Goal: Navigation & Orientation: Find specific page/section

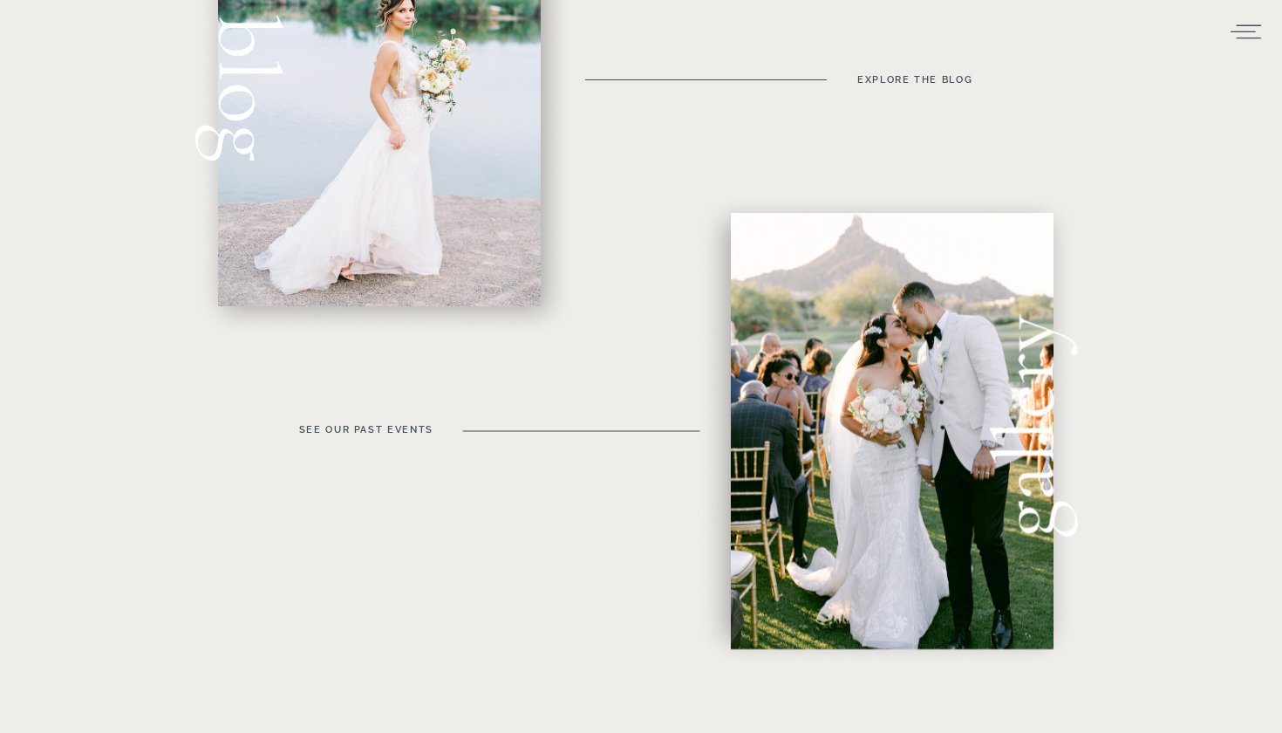
scroll to position [1029, 0]
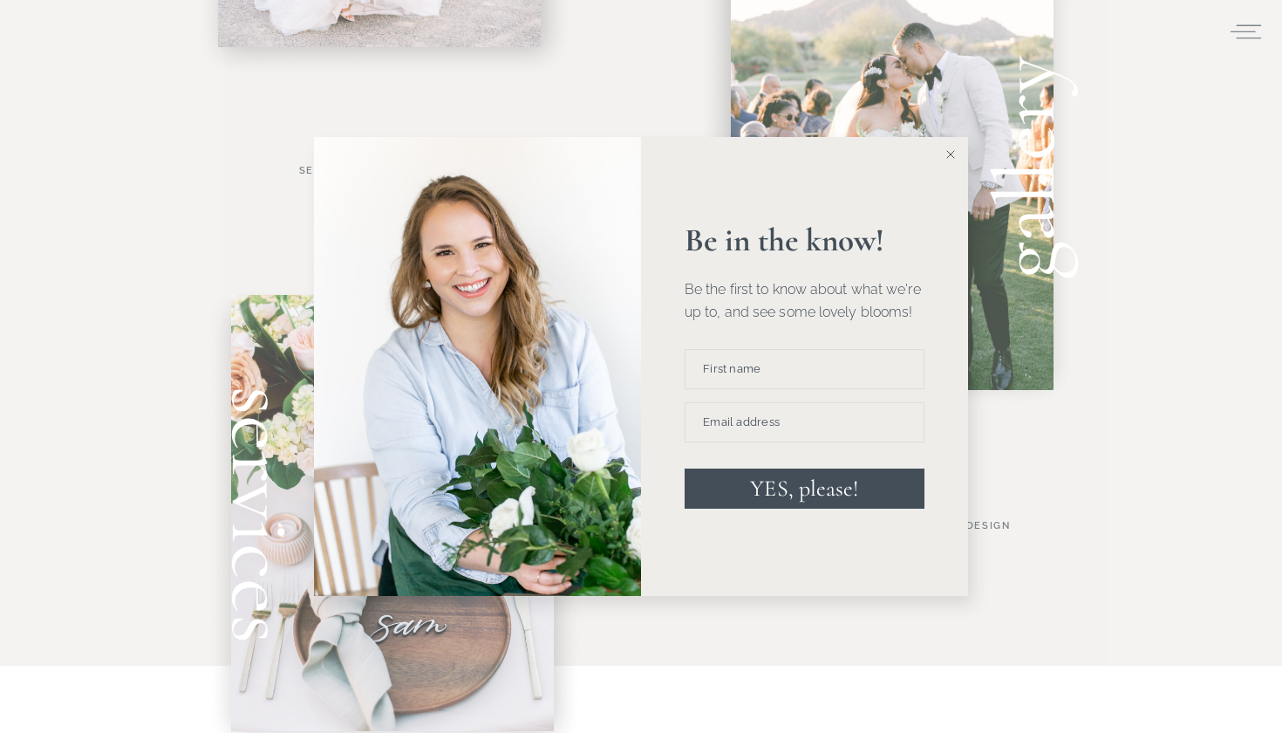
click at [951, 154] on icon at bounding box center [950, 154] width 9 height 9
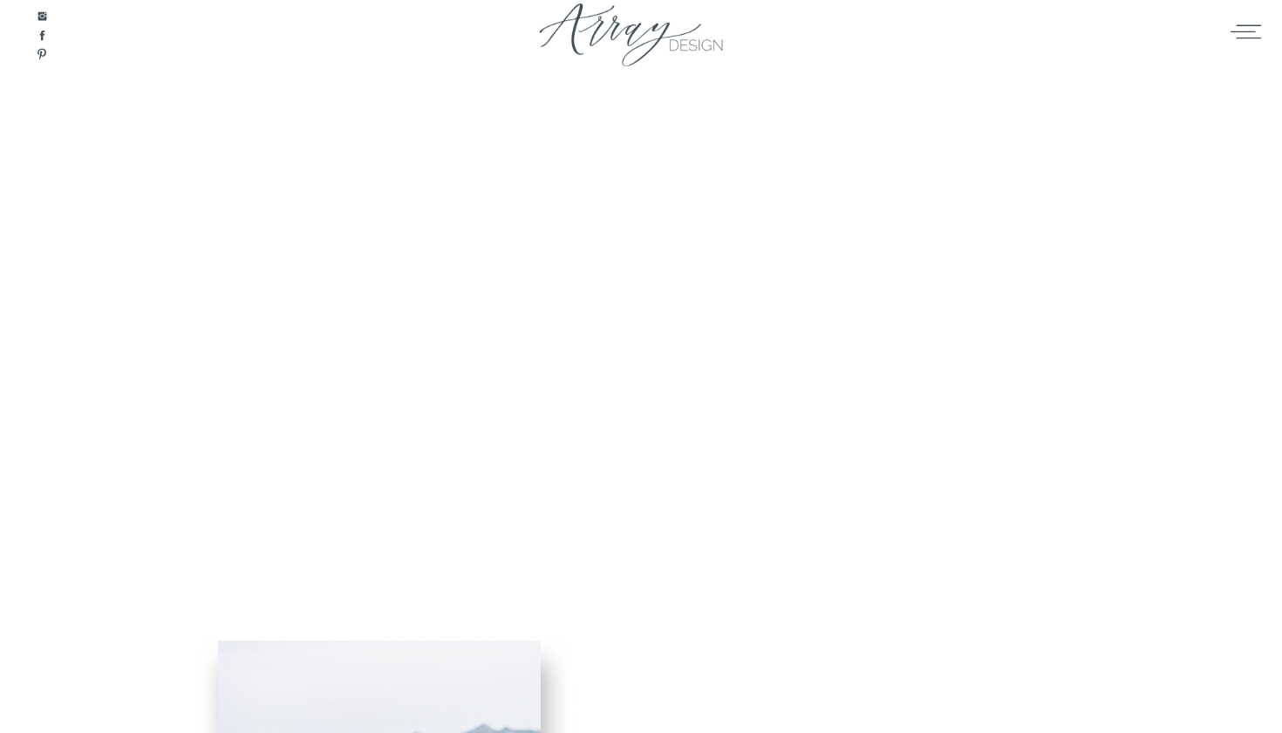
scroll to position [0, 0]
click at [1245, 37] on icon at bounding box center [1246, 31] width 34 height 26
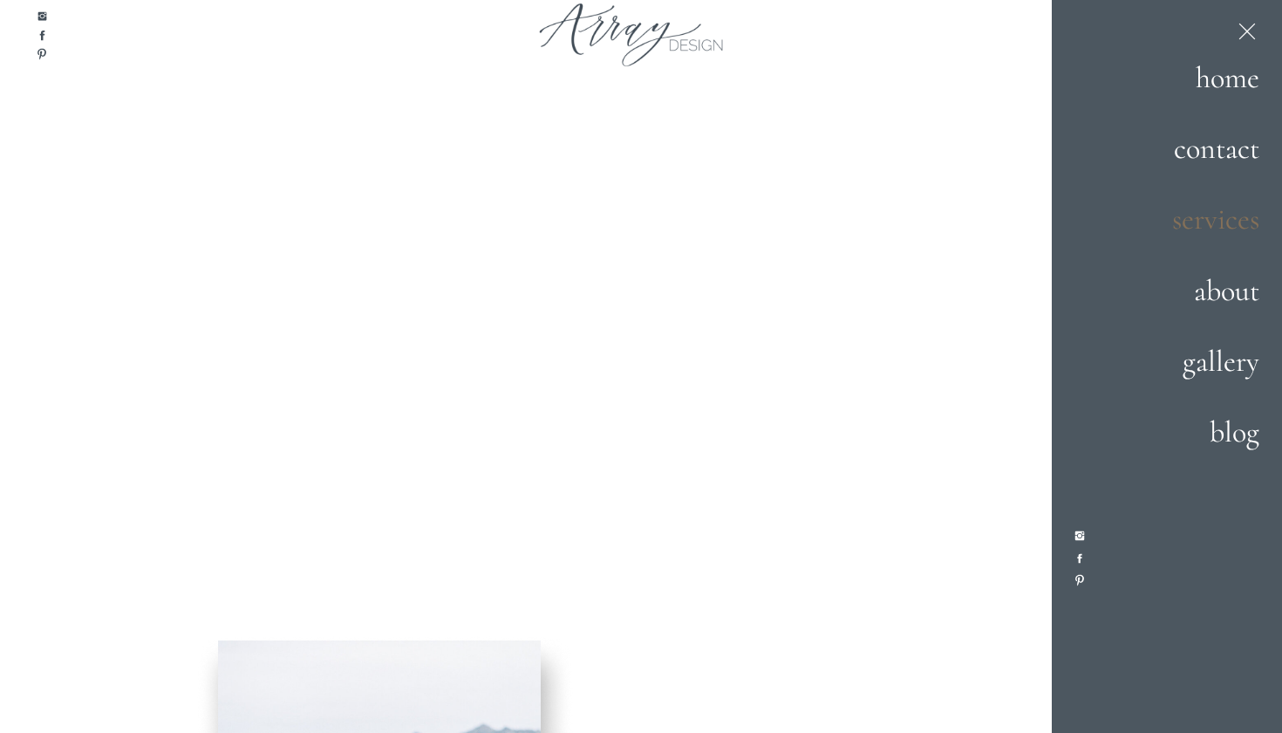
click at [1197, 223] on h2 "services" at bounding box center [1199, 220] width 122 height 47
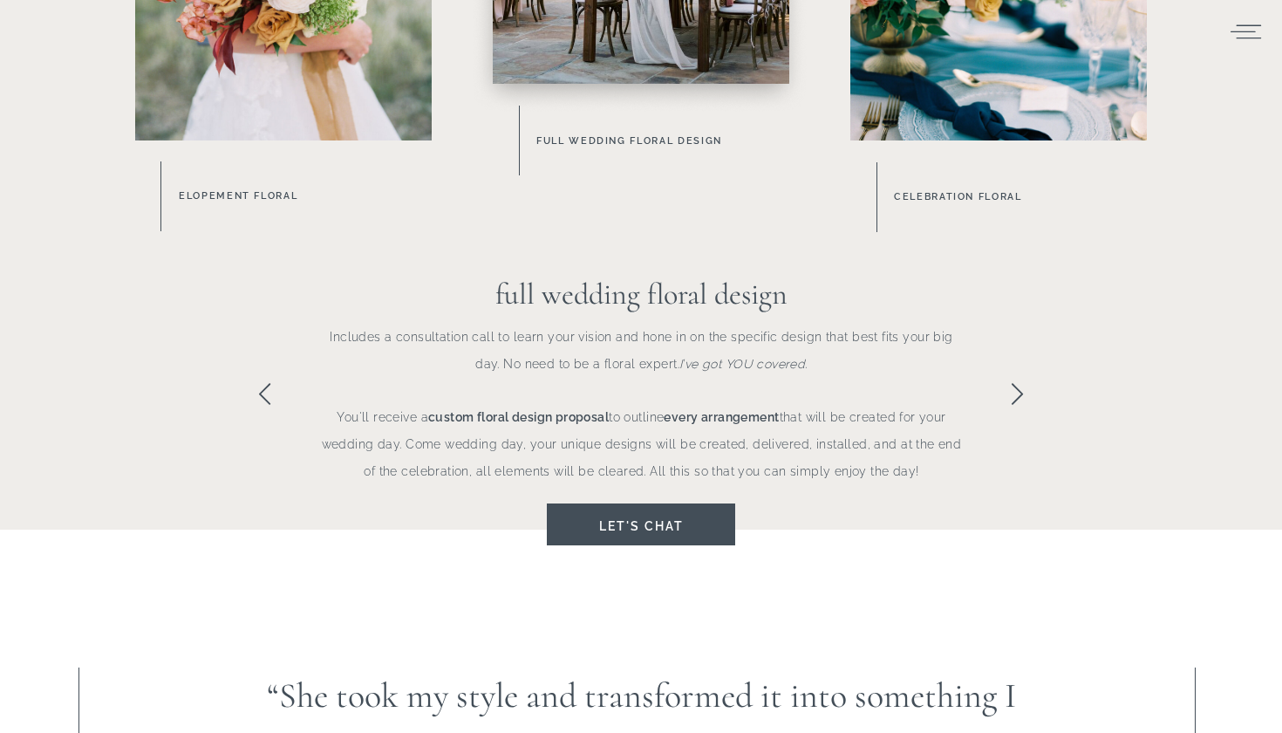
scroll to position [1299, 0]
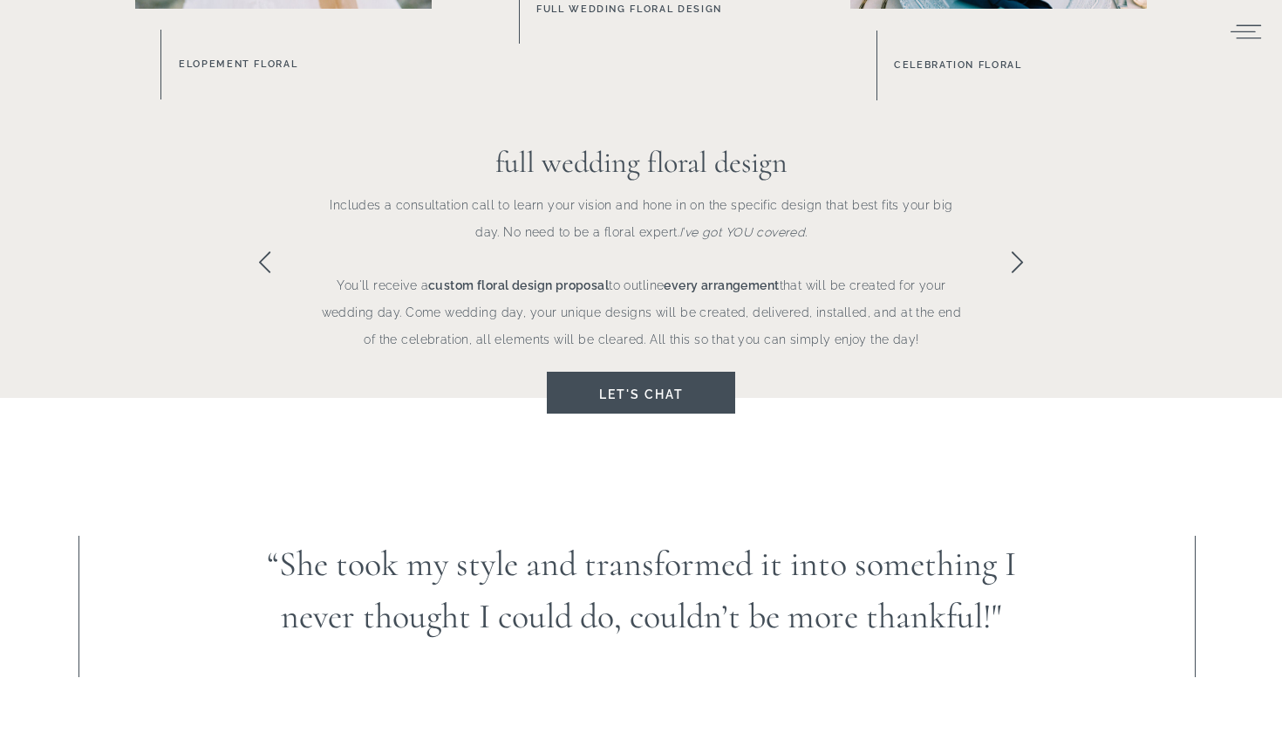
click at [1022, 261] on icon at bounding box center [1017, 261] width 11 height 21
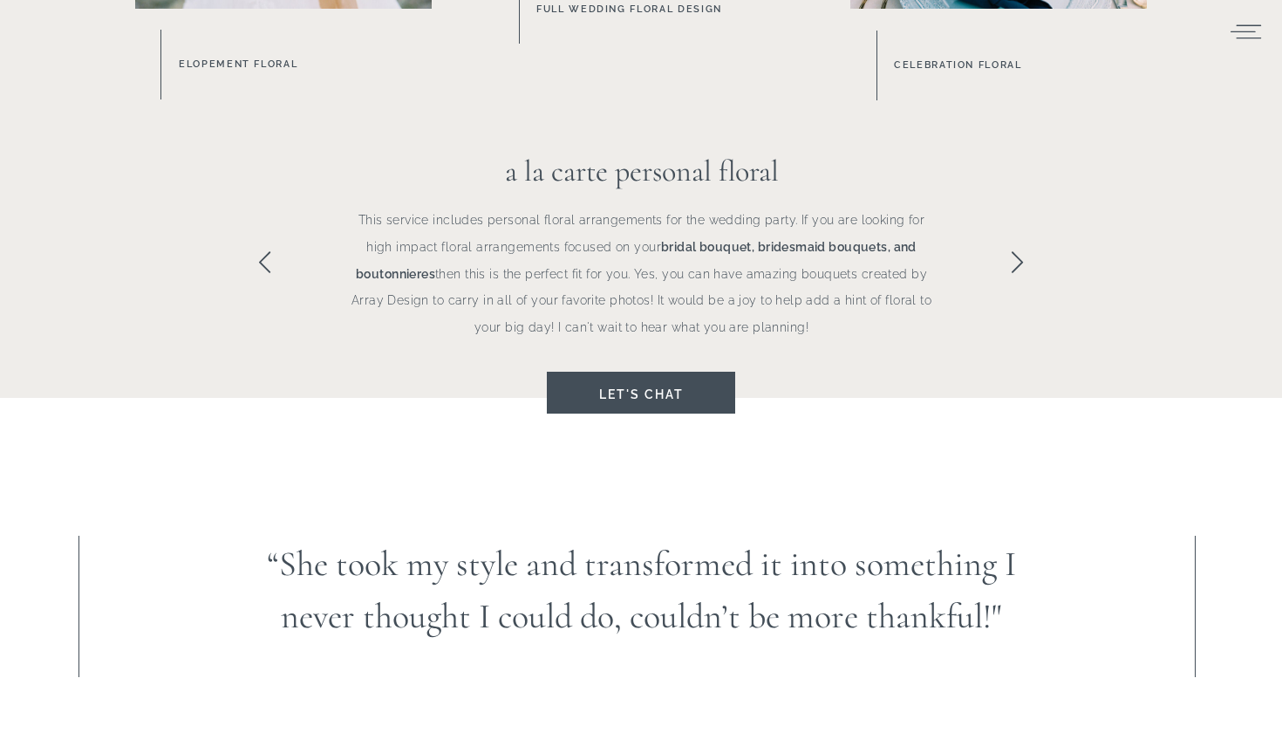
click at [1022, 261] on icon at bounding box center [1017, 261] width 11 height 21
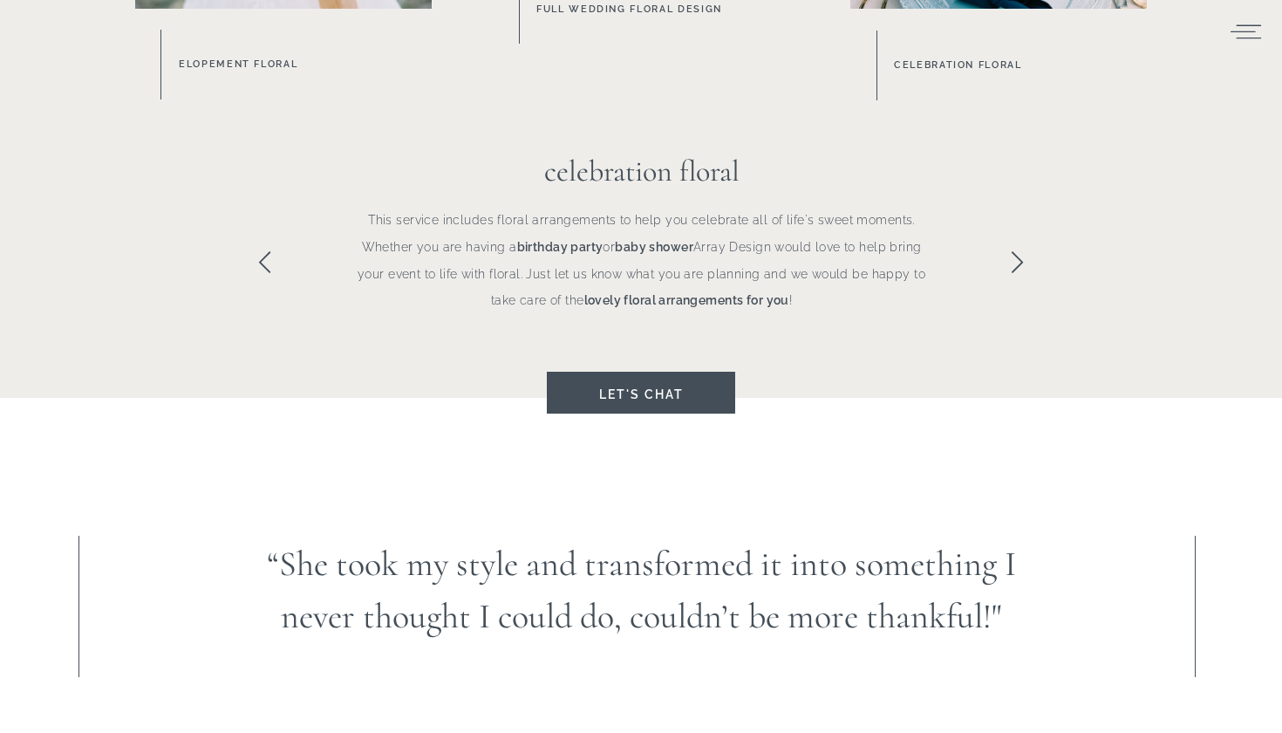
click at [1022, 264] on icon at bounding box center [1017, 261] width 11 height 21
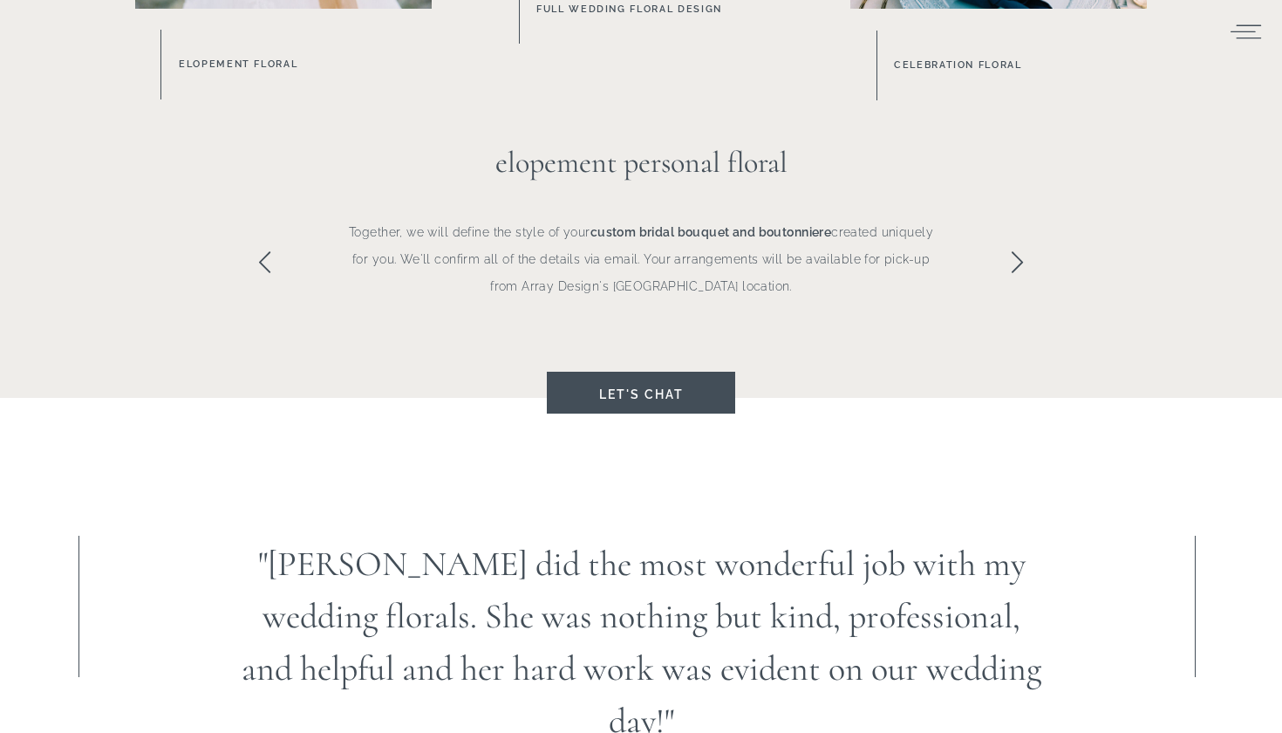
click at [1022, 265] on icon at bounding box center [1017, 261] width 25 height 25
